Goal: Task Accomplishment & Management: Manage account settings

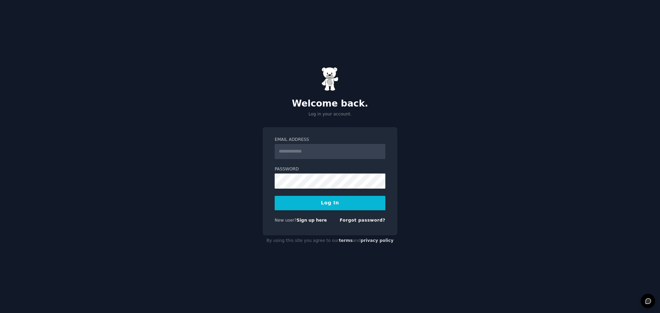
click at [320, 152] on input "Email Address" at bounding box center [330, 151] width 111 height 15
type input "**********"
click at [286, 202] on button "Log In" at bounding box center [330, 203] width 111 height 14
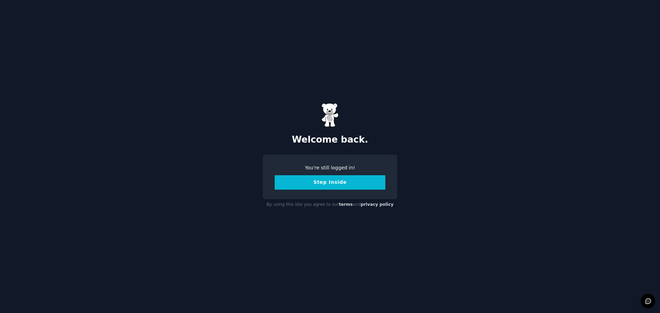
click at [320, 183] on button "Step Inside" at bounding box center [330, 182] width 111 height 14
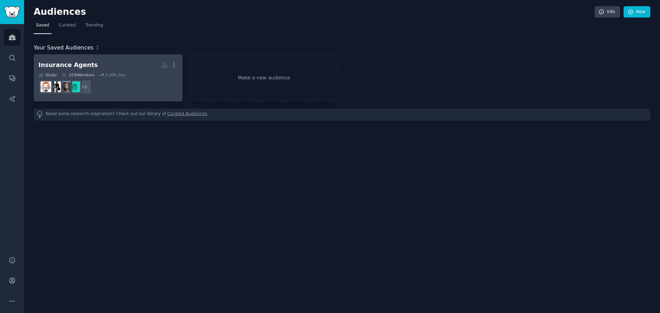
click at [135, 64] on h2 "Insurance Agents More" at bounding box center [108, 65] width 139 height 12
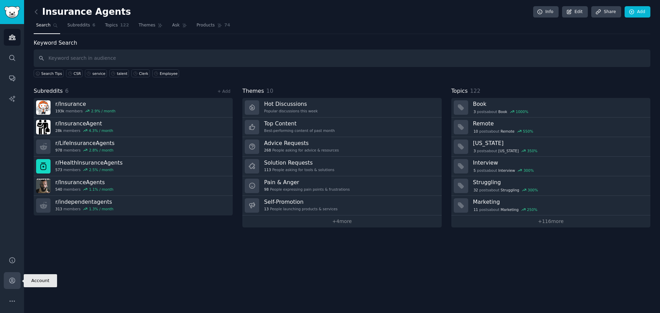
click at [8, 283] on link "Account" at bounding box center [12, 280] width 17 height 17
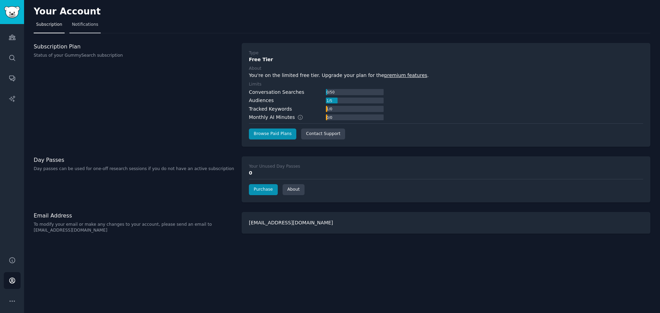
click at [76, 27] on span "Notifications" at bounding box center [85, 25] width 26 height 6
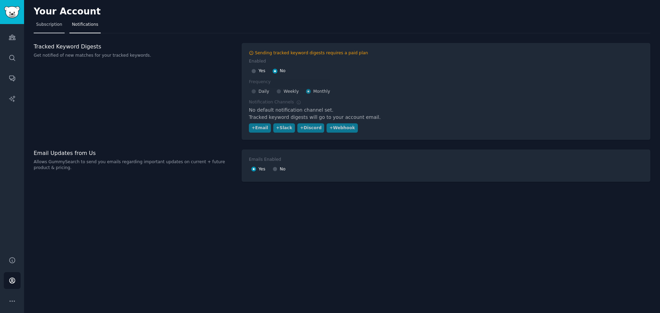
click at [53, 23] on span "Subscription" at bounding box center [49, 25] width 26 height 6
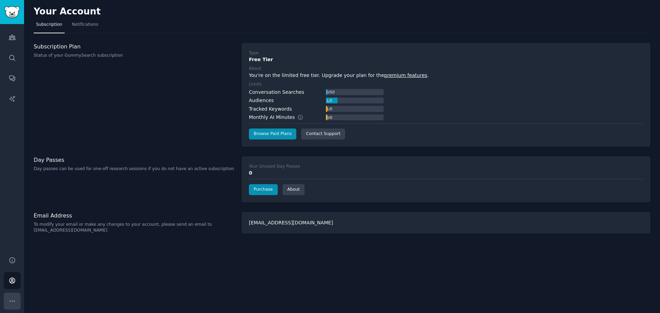
click at [10, 300] on icon "Sidebar" at bounding box center [12, 301] width 7 height 7
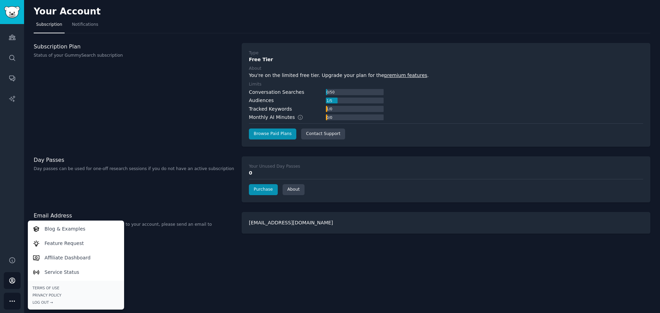
click at [17, 114] on div "Audiences Search Conversations AI Reports" at bounding box center [12, 136] width 24 height 224
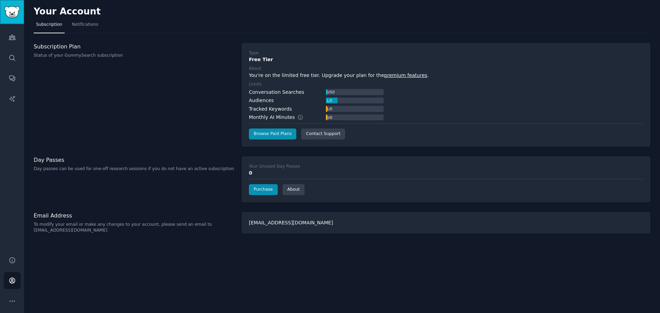
click at [15, 14] on img "Sidebar" at bounding box center [12, 12] width 16 height 12
